Goal: Find specific page/section: Find specific page/section

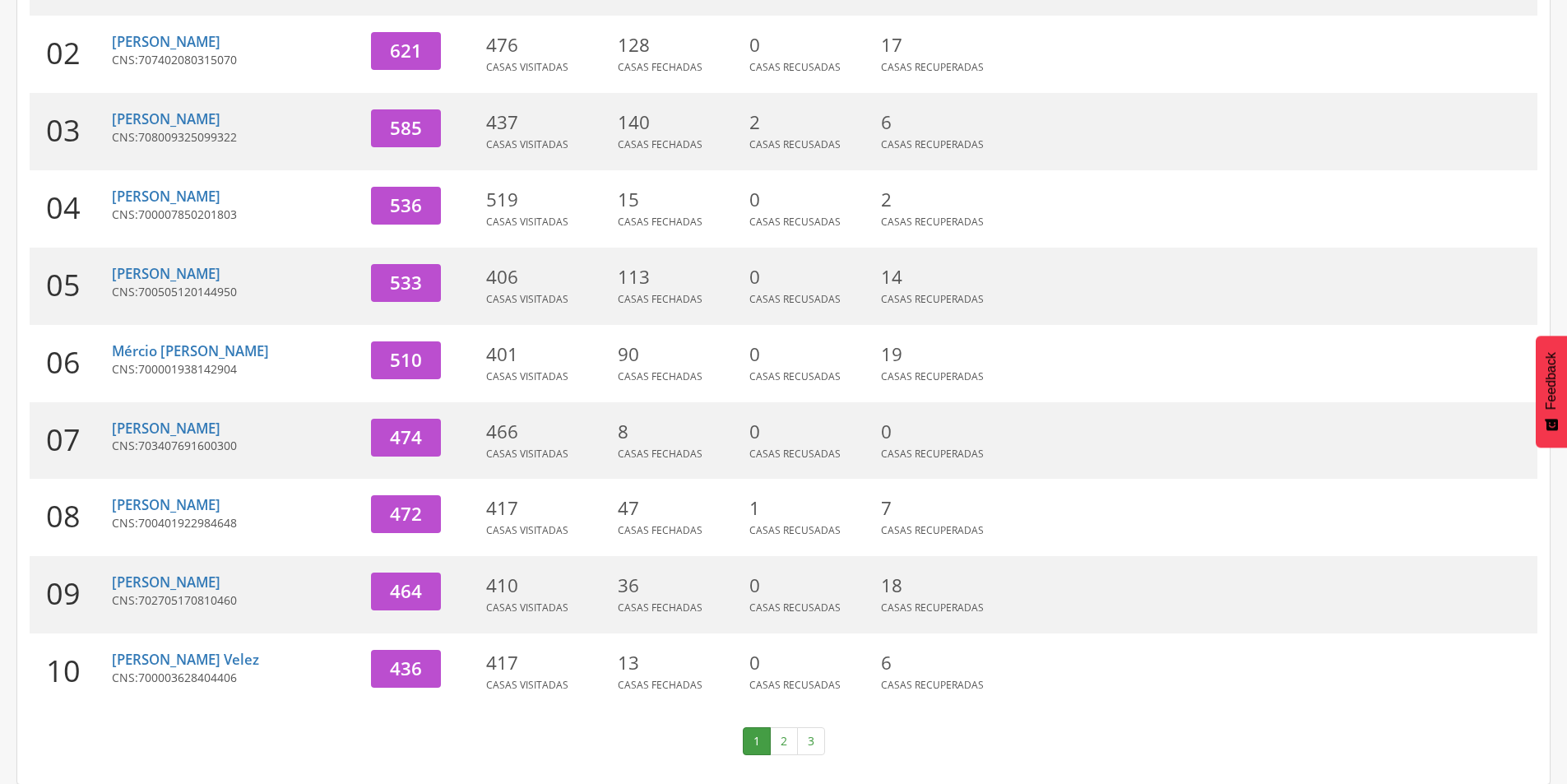
scroll to position [359, 0]
click at [221, 511] on link "[PERSON_NAME]" at bounding box center [166, 503] width 109 height 19
type input "**********"
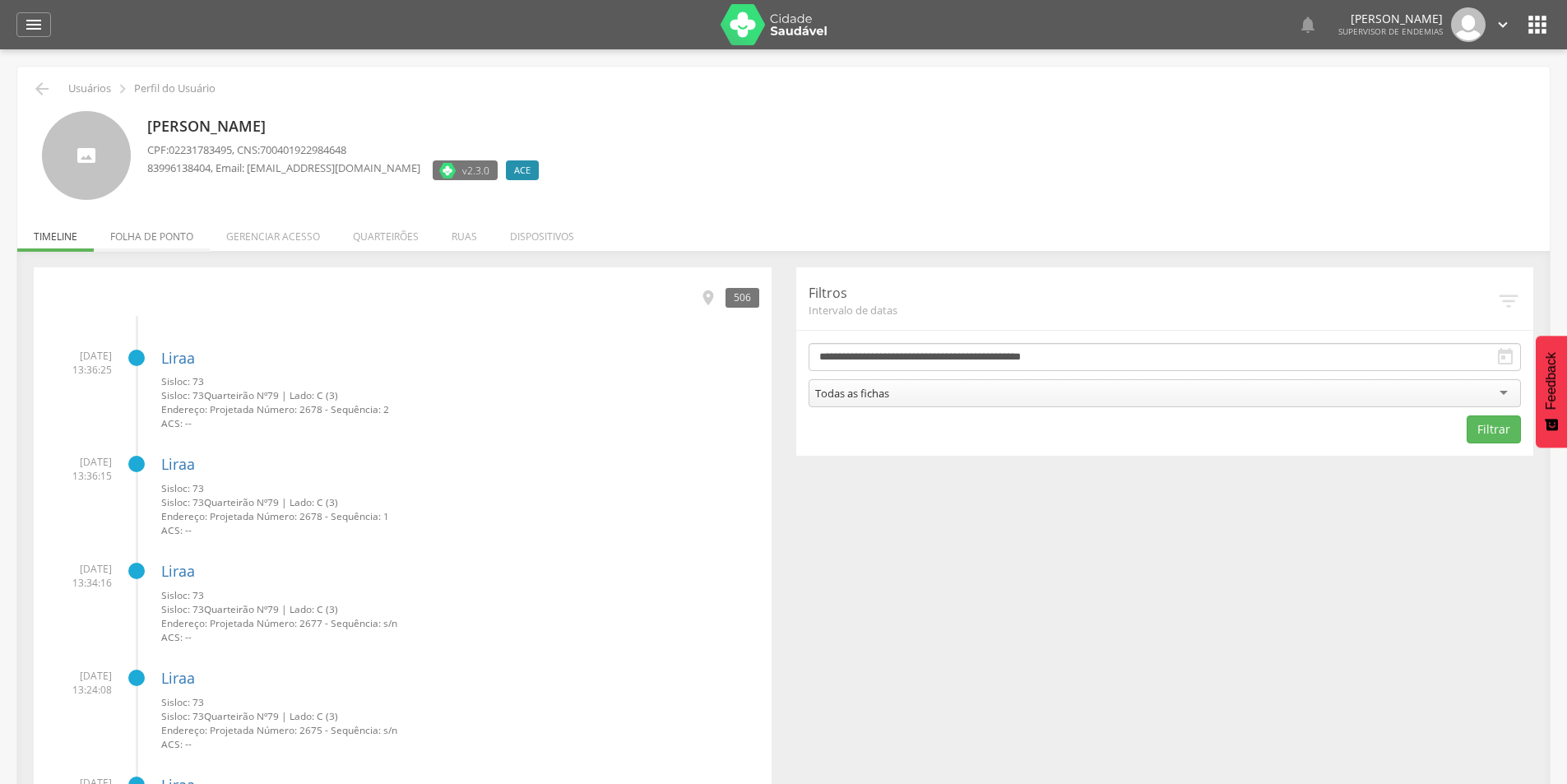
click at [147, 230] on li "Folha de ponto" at bounding box center [152, 232] width 116 height 39
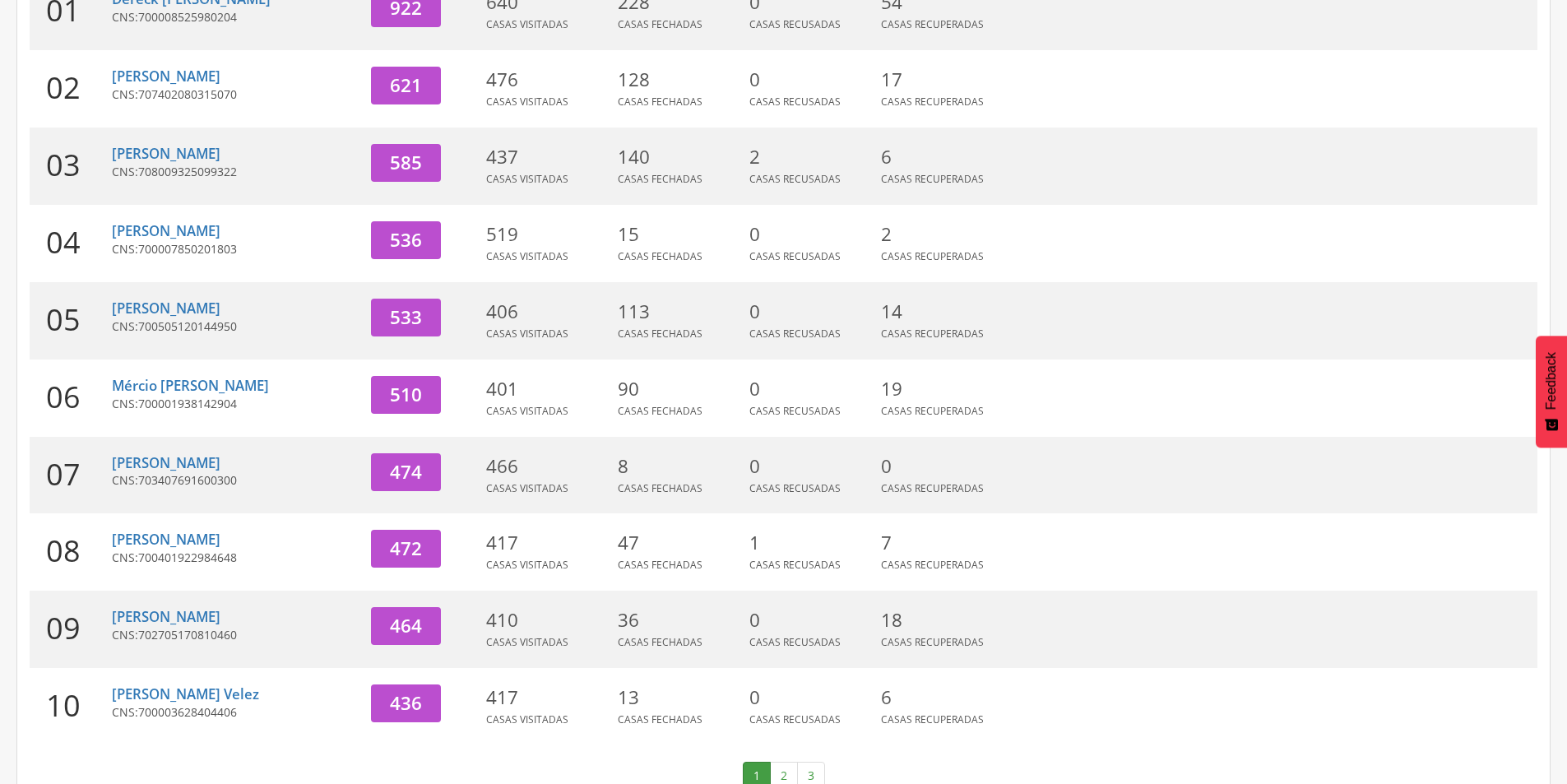
scroll to position [359, 0]
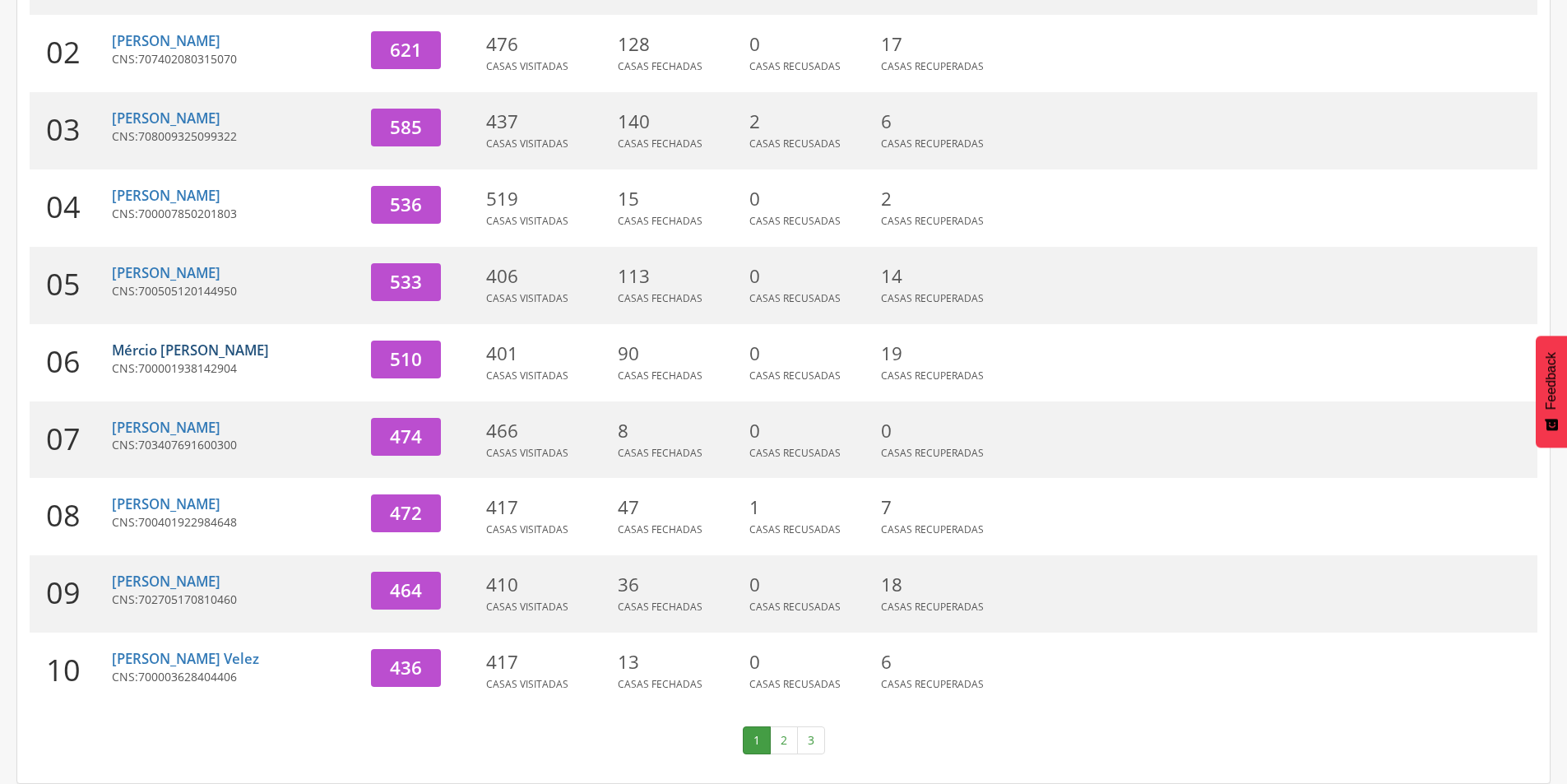
click at [185, 352] on link "Mércio [PERSON_NAME]" at bounding box center [190, 349] width 157 height 19
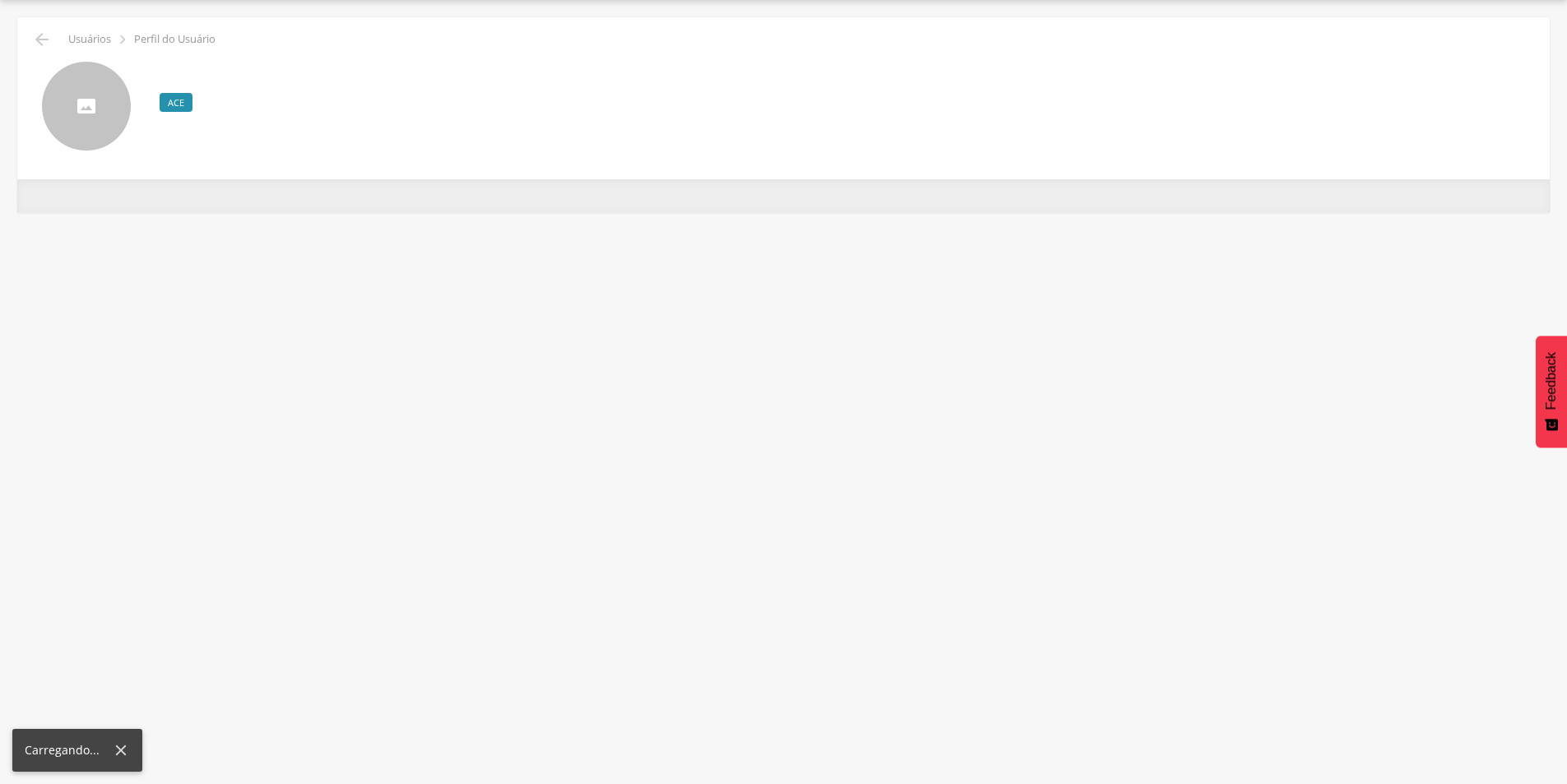
scroll to position [50, 0]
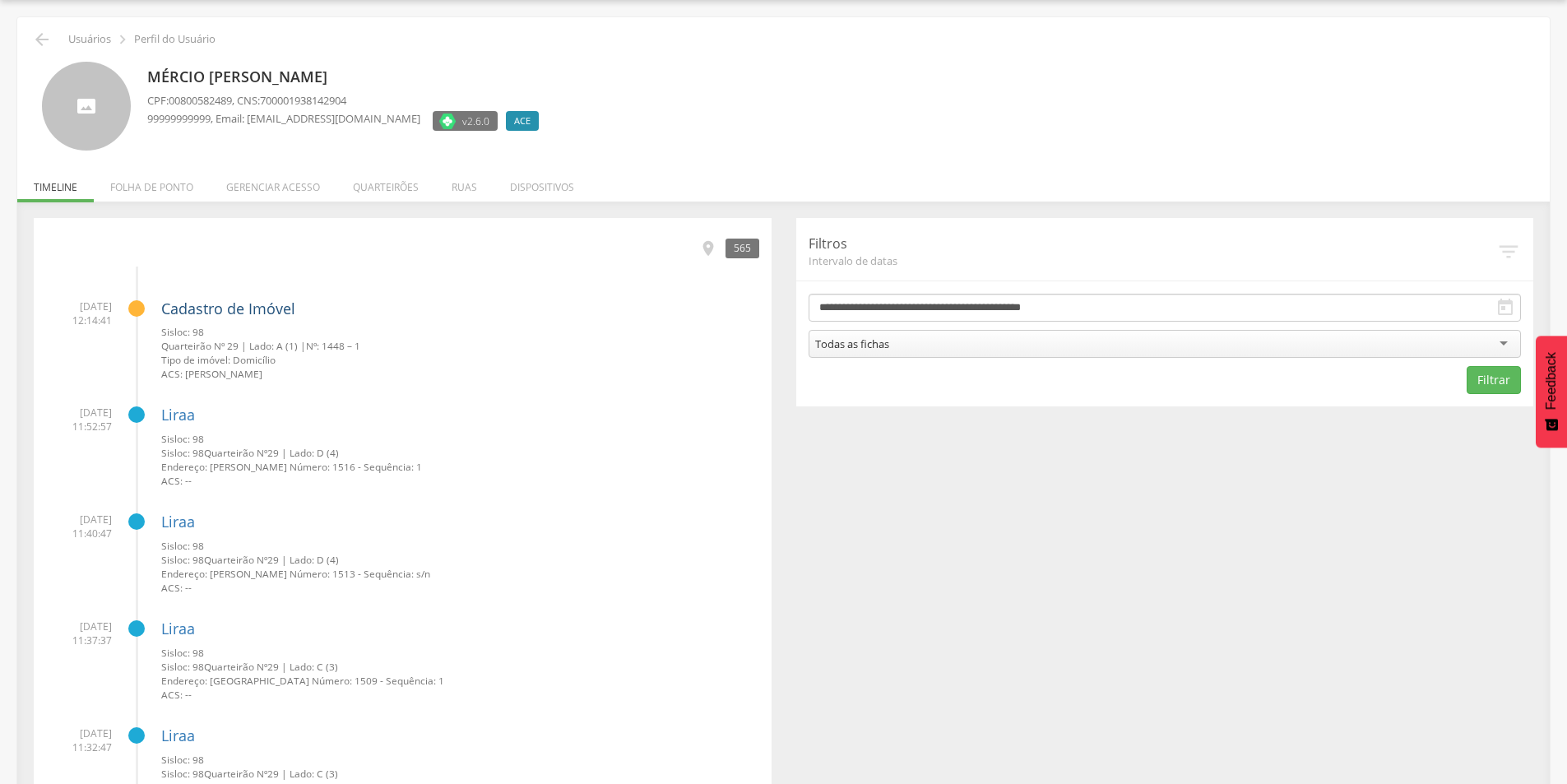
click at [205, 304] on link "Cadastro de Imóvel" at bounding box center [228, 308] width 134 height 19
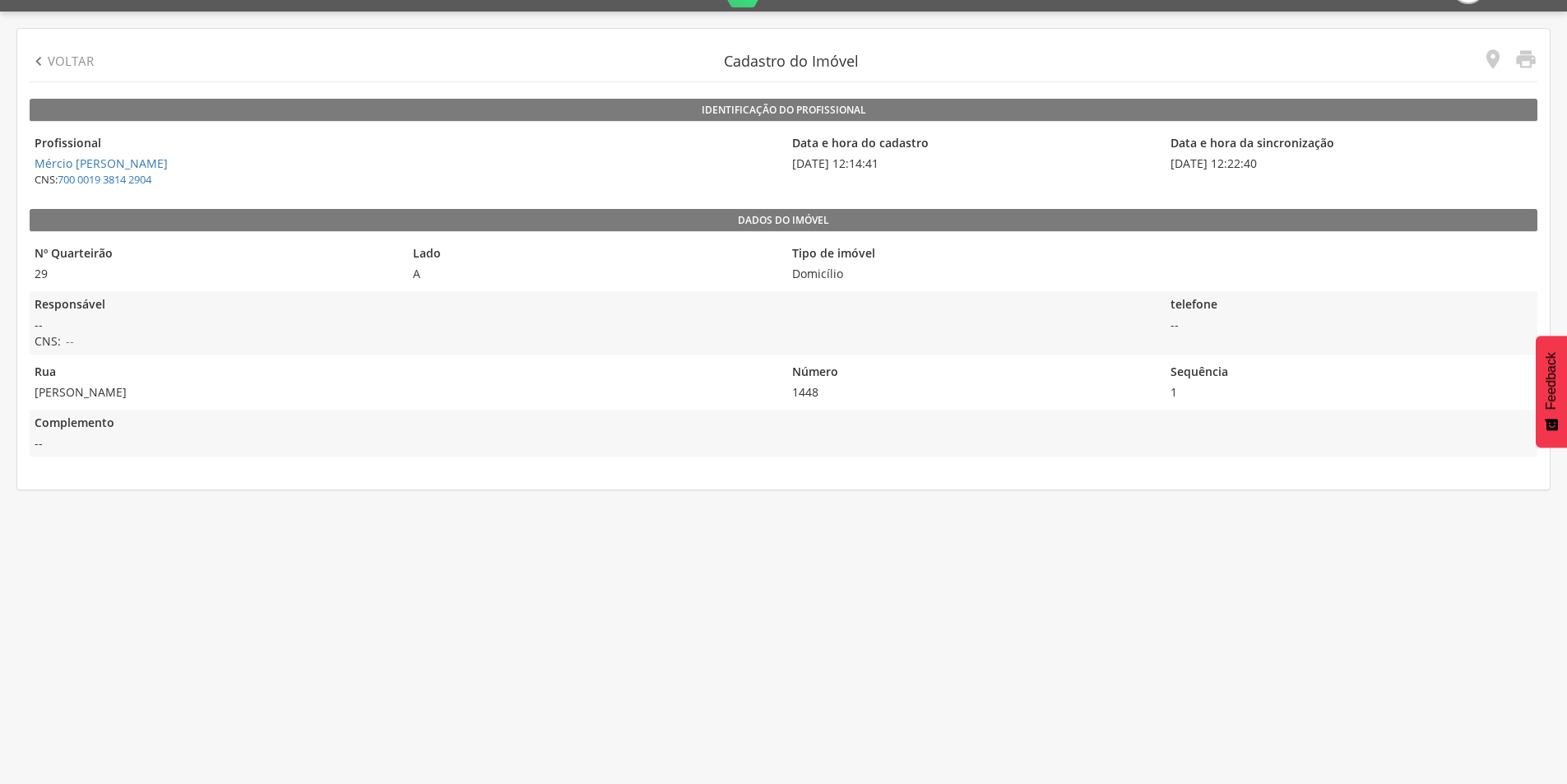
scroll to position [50, 0]
